Goal: Task Accomplishment & Management: Manage account settings

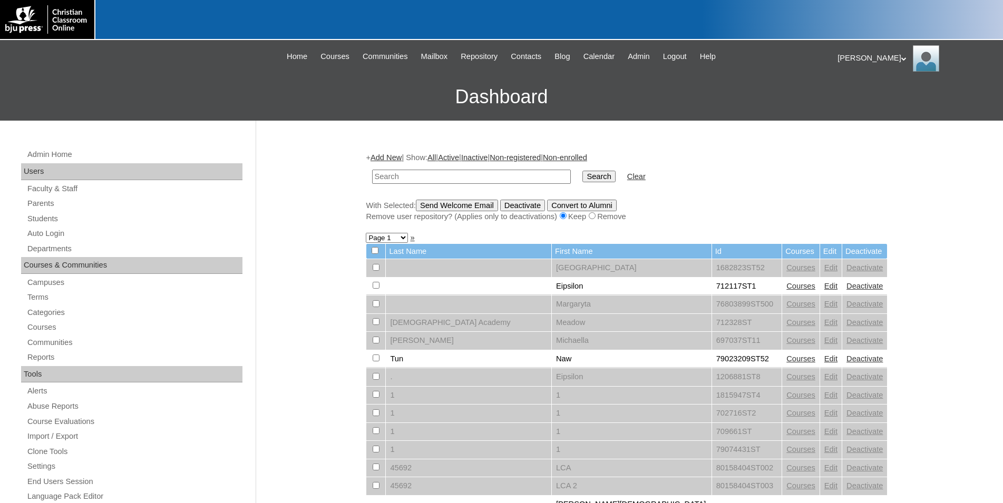
click at [471, 176] on input "text" at bounding box center [471, 177] width 199 height 14
click at [380, 178] on input "text" at bounding box center [471, 177] width 199 height 14
click at [379, 178] on input "text" at bounding box center [471, 177] width 199 height 14
click at [408, 177] on input "text" at bounding box center [471, 177] width 199 height 14
type input "[PERSON_NAME]"
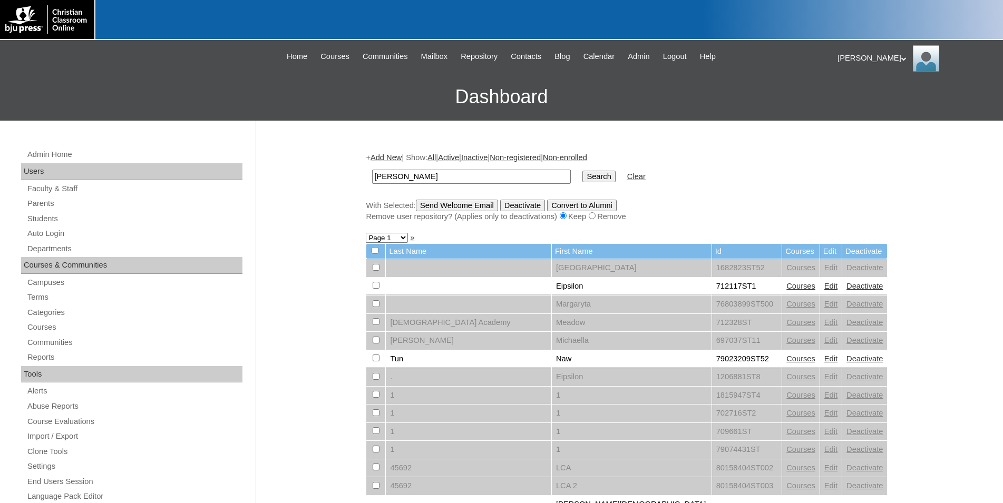
click at [582, 171] on input "Search" at bounding box center [598, 177] width 33 height 12
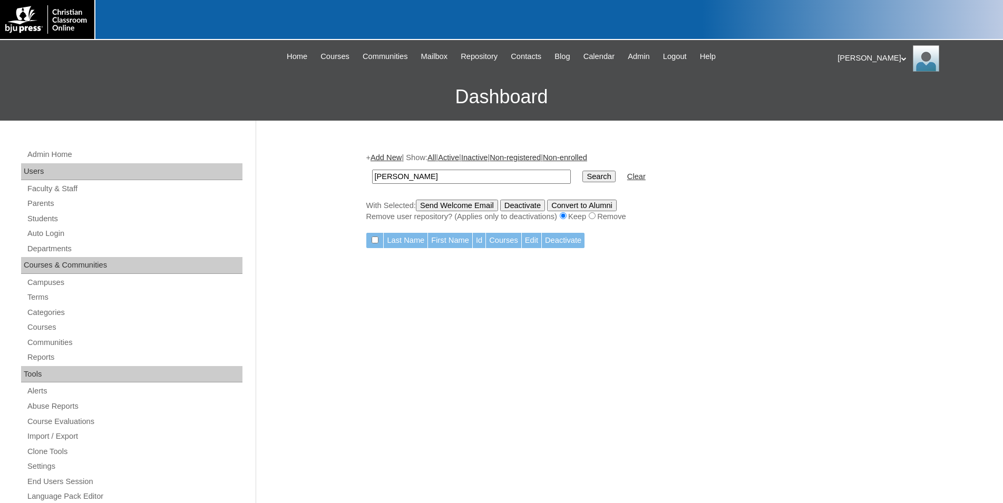
click at [460, 176] on input "[PERSON_NAME]" at bounding box center [471, 177] width 199 height 14
click at [449, 177] on input "[PERSON_NAME]" at bounding box center [471, 177] width 199 height 14
click at [449, 177] on input "Kendall Creech" at bounding box center [471, 177] width 199 height 14
click at [44, 220] on link "Students" at bounding box center [134, 218] width 216 height 13
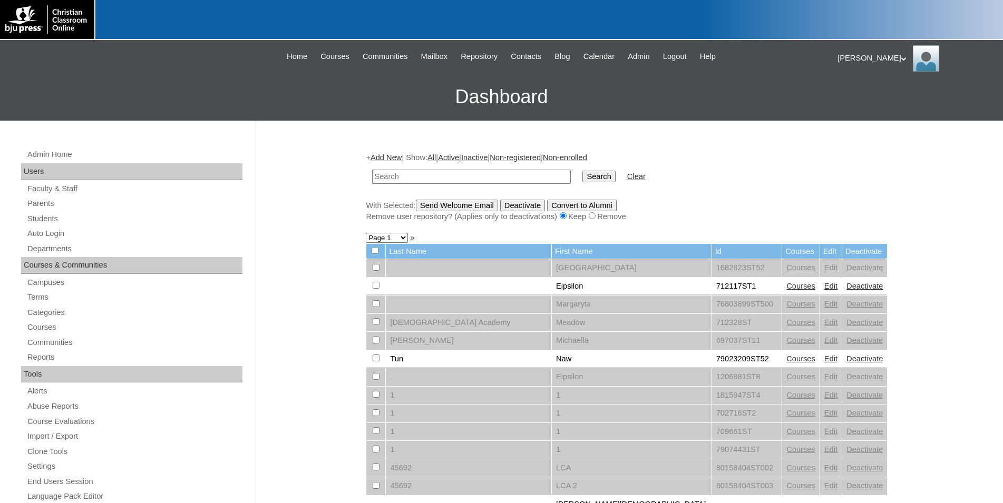
click at [448, 174] on input "text" at bounding box center [471, 177] width 199 height 14
type input "[PERSON_NAME]"
click at [582, 171] on input "Search" at bounding box center [598, 177] width 33 height 12
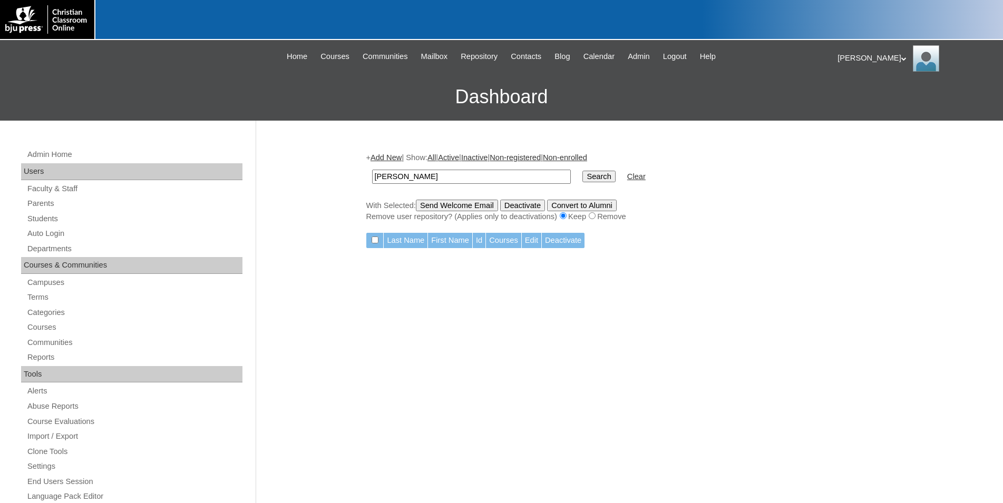
click at [468, 172] on input "[PERSON_NAME]" at bounding box center [471, 177] width 199 height 14
type input "K"
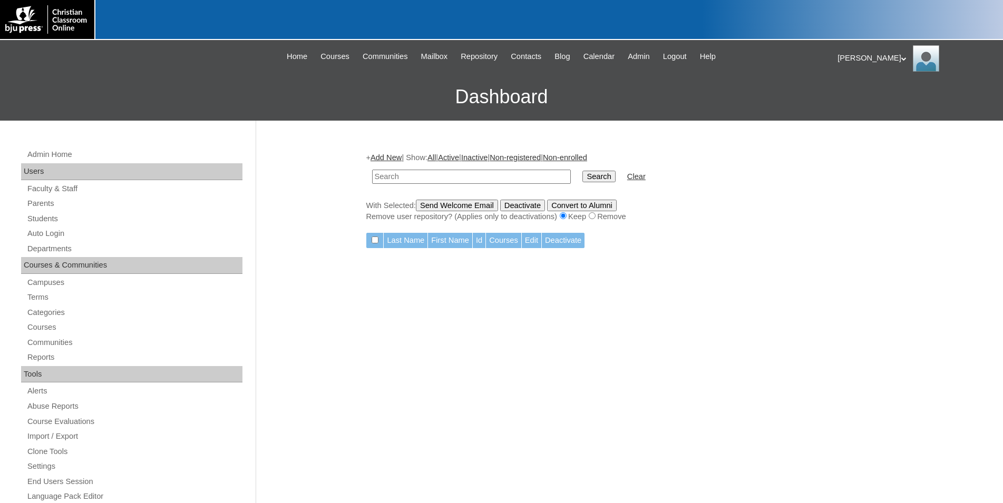
click at [520, 180] on input "text" at bounding box center [471, 177] width 199 height 14
click at [378, 178] on input "across0023@yahoo.com" at bounding box center [471, 177] width 199 height 14
type input "across0023@yahoo.com"
click at [588, 174] on input "Search" at bounding box center [598, 177] width 33 height 12
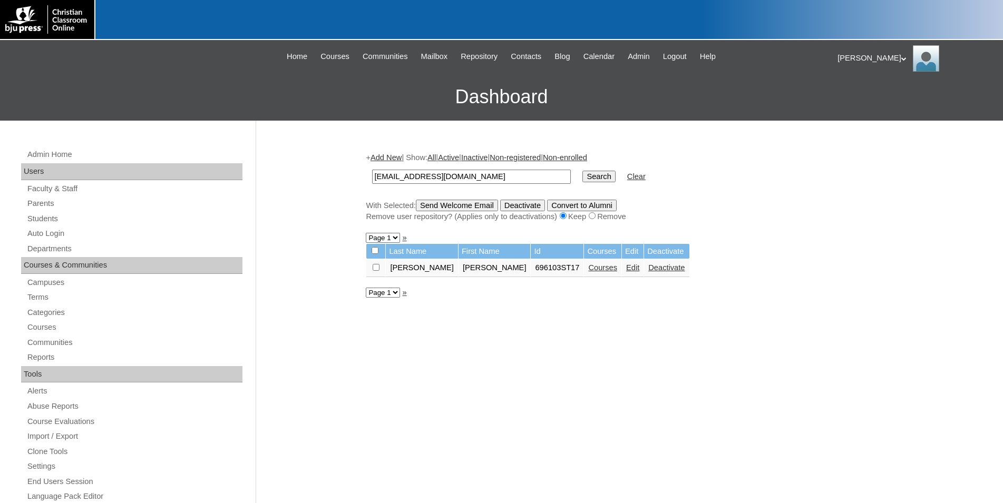
click at [626, 272] on link "Edit" at bounding box center [632, 267] width 13 height 8
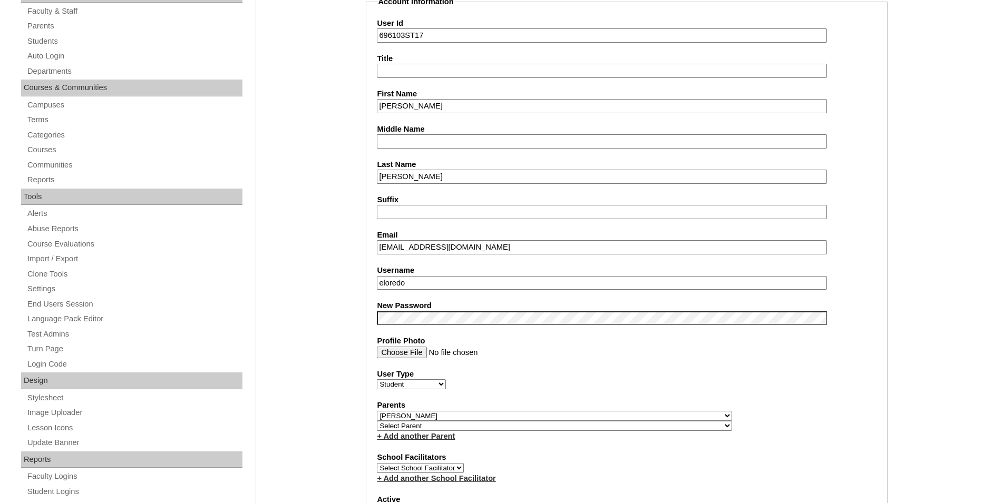
scroll to position [269, 0]
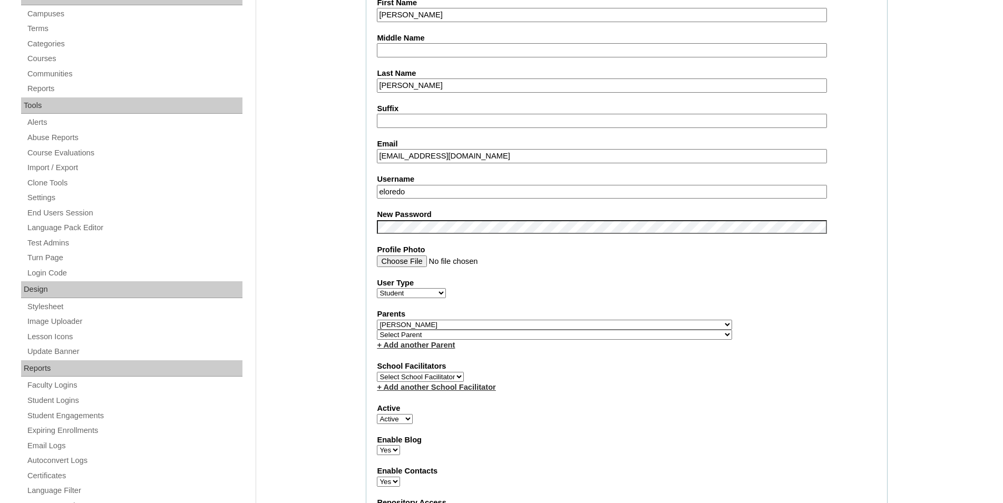
click at [411, 189] on input "eloredo" at bounding box center [601, 192] width 449 height 14
click at [469, 212] on label "New Password" at bounding box center [627, 214] width 500 height 11
click at [498, 248] on label "Profile Photo" at bounding box center [627, 249] width 500 height 11
click at [498, 256] on input "Profile Photo" at bounding box center [601, 262] width 449 height 12
click at [604, 261] on input "Profile Photo" at bounding box center [601, 262] width 449 height 12
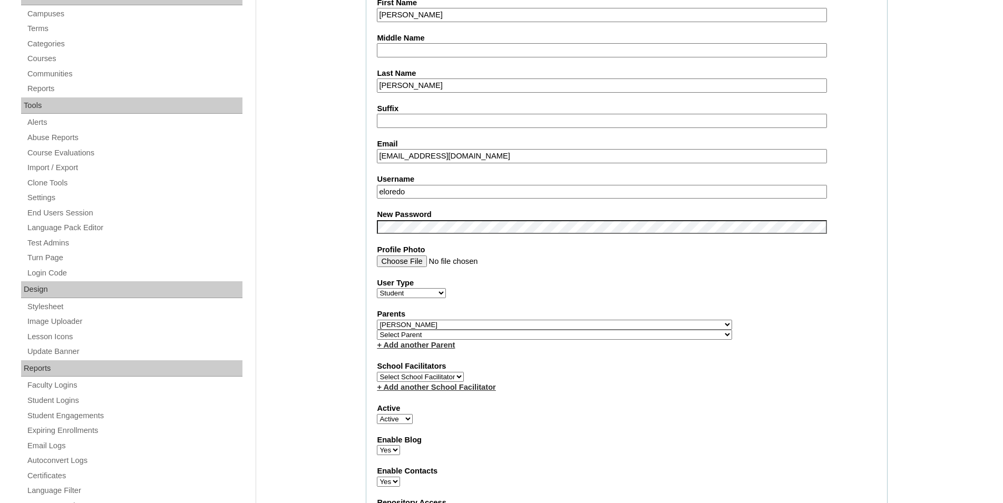
click at [458, 191] on input "eloredo" at bounding box center [601, 192] width 449 height 14
click at [459, 191] on input "eloredo" at bounding box center [601, 192] width 449 height 14
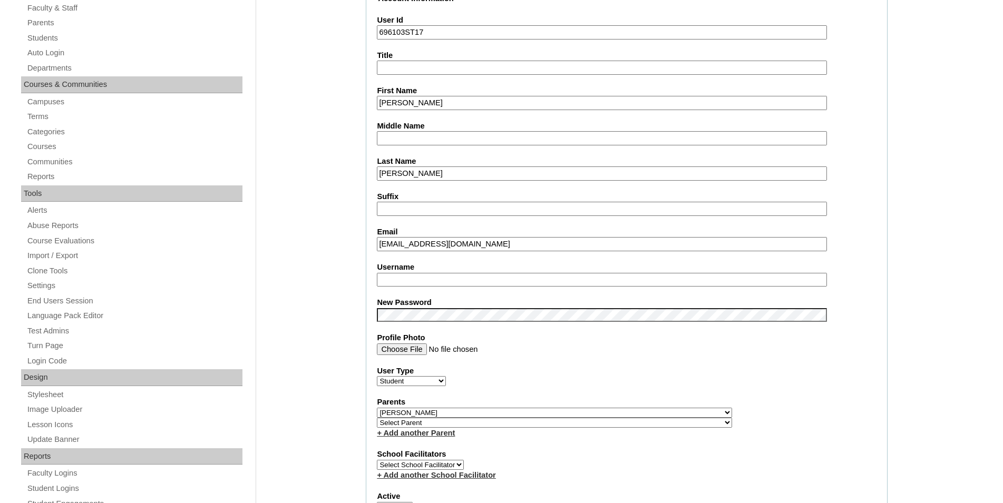
scroll to position [161, 0]
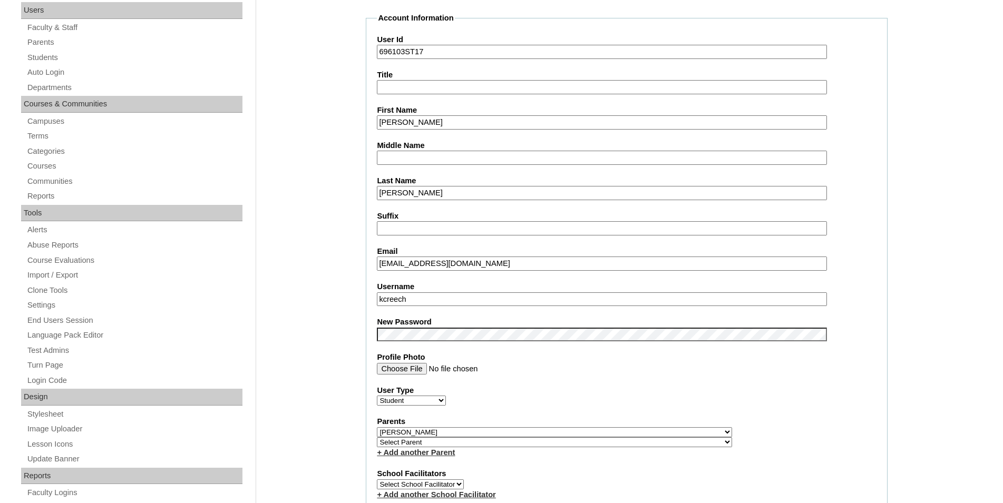
type input "kcreech"
click at [611, 383] on fieldset "Account Information User Id 696103ST17 Title First Name [PERSON_NAME] Middle Na…" at bounding box center [627, 440] width 522 height 854
click at [870, 326] on label "New Password" at bounding box center [627, 322] width 500 height 11
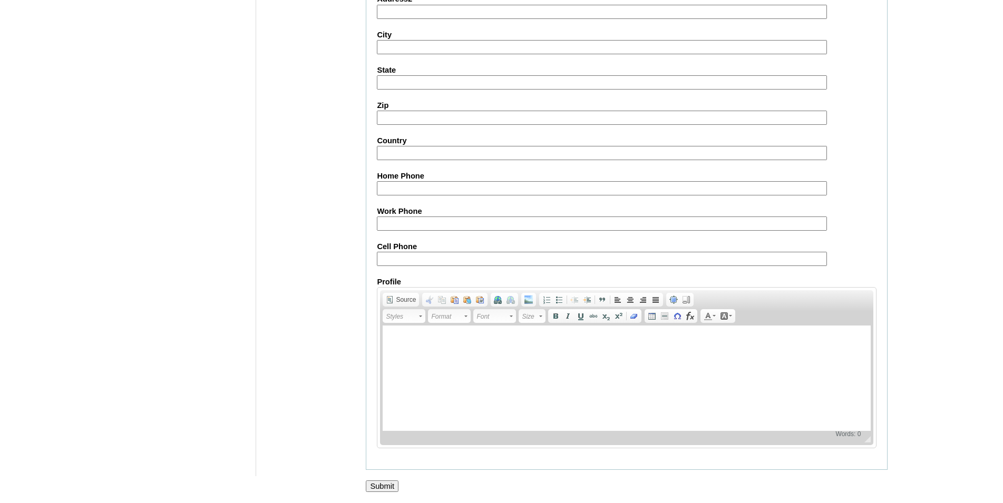
scroll to position [1121, 0]
click at [382, 485] on input "Submit" at bounding box center [382, 487] width 33 height 12
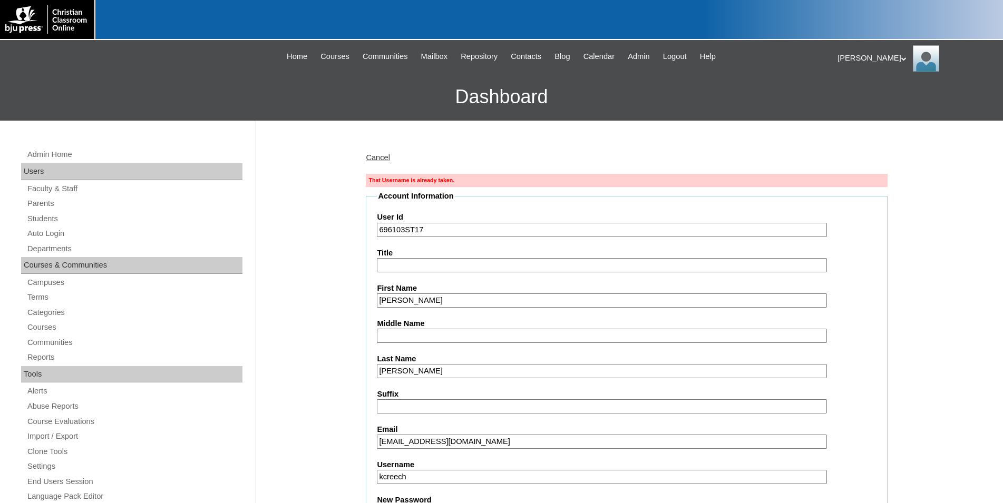
click at [471, 482] on input "kcreech" at bounding box center [601, 477] width 449 height 14
click at [383, 476] on input "kcreech" at bounding box center [601, 477] width 449 height 14
type input "kendall.creech"
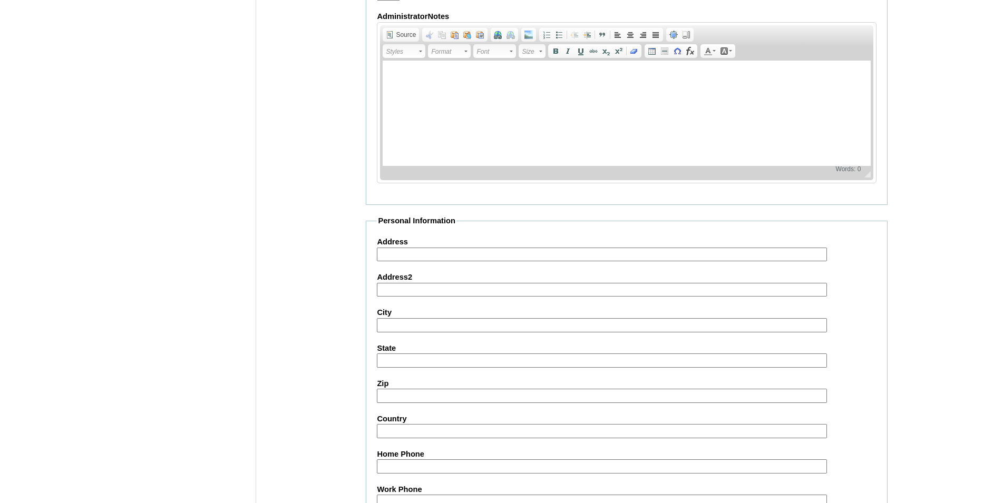
scroll to position [1161, 0]
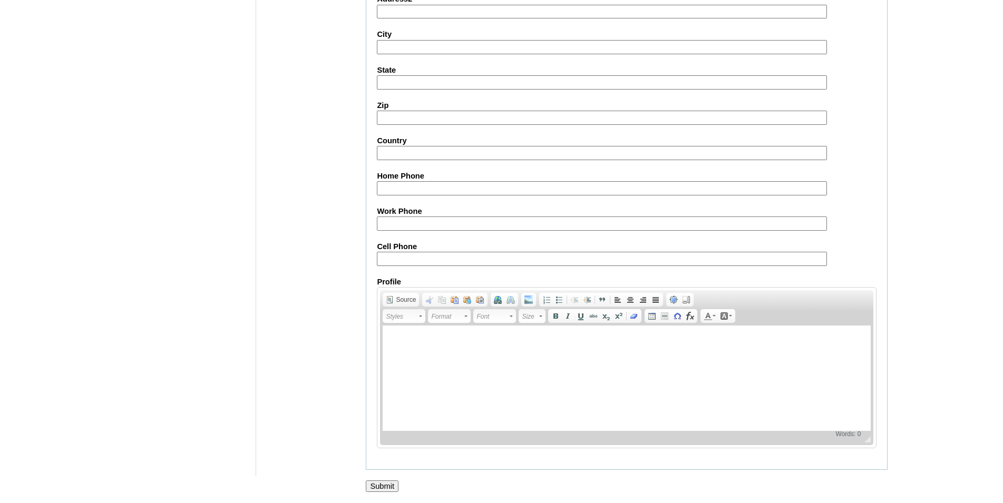
click at [385, 489] on input "Submit" at bounding box center [382, 487] width 33 height 12
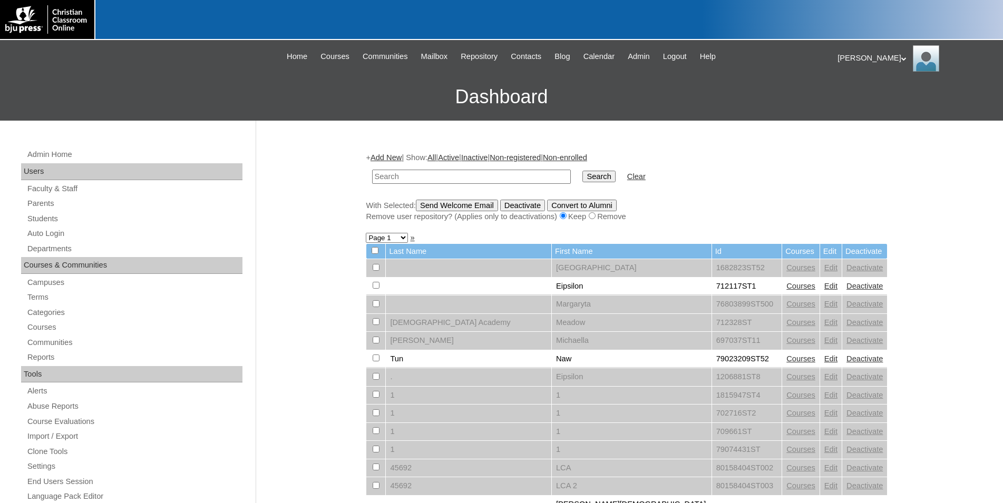
click at [400, 8] on div at bounding box center [501, 20] width 1003 height 40
